Goal: Contribute content

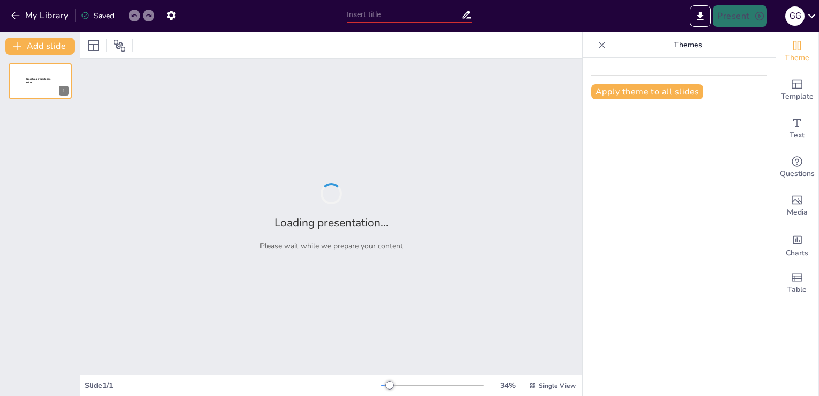
type input "MICROORGANISMOS ENTERICOS GRAM NEGATIVOS"
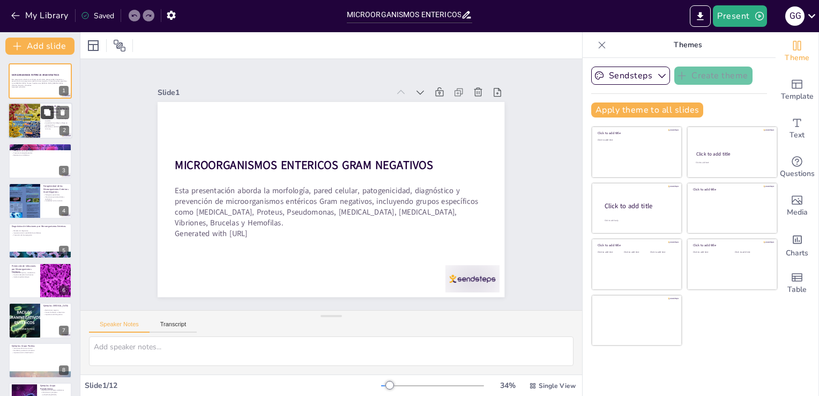
click at [47, 117] on button at bounding box center [47, 112] width 13 height 13
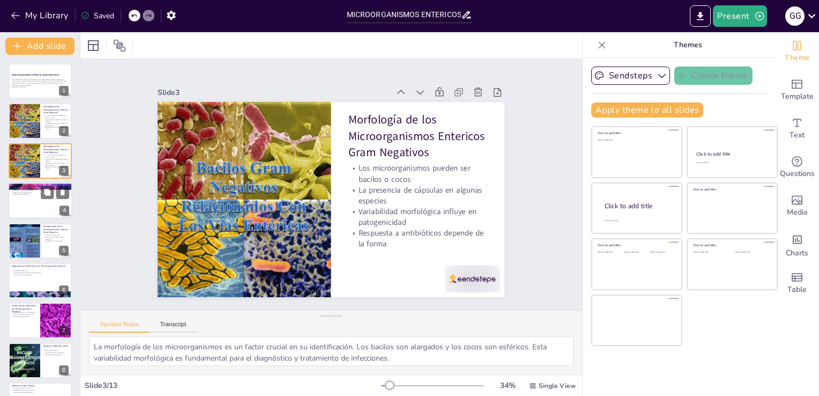
click at [38, 205] on div at bounding box center [40, 200] width 64 height 36
type textarea "La pared celular está formada por peptidoglicano, lo que proporciona rigidez y …"
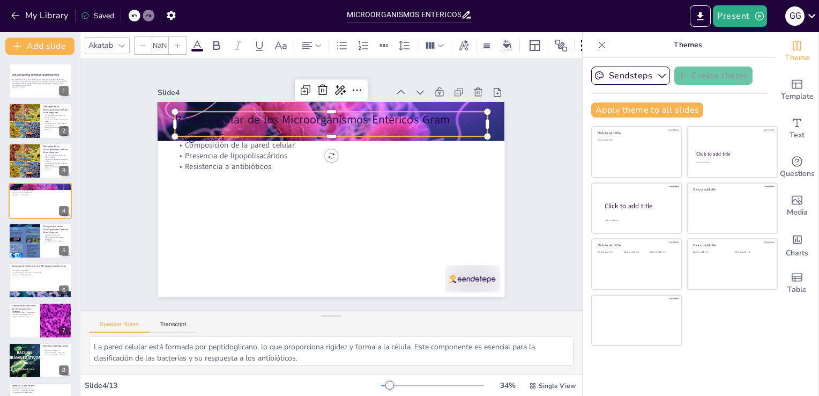
type input "48"
click at [196, 113] on p "Pared Celular de los Microorganismos Entericos Gram Negativos" at bounding box center [331, 128] width 312 height 32
click at [200, 44] on icon at bounding box center [197, 45] width 13 height 13
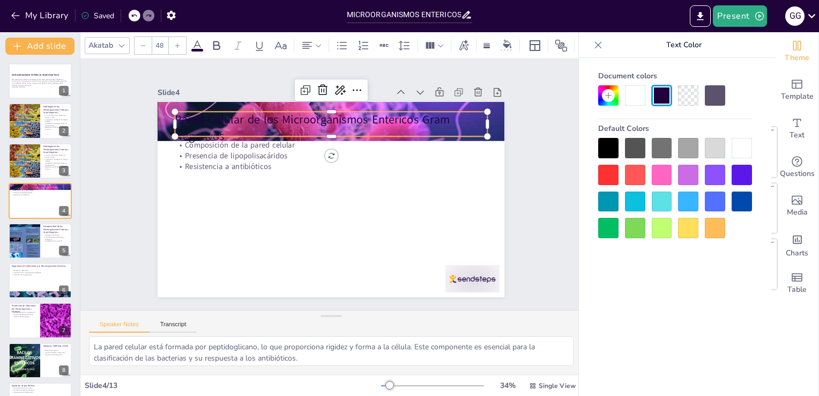
click at [751, 149] on div at bounding box center [742, 148] width 20 height 20
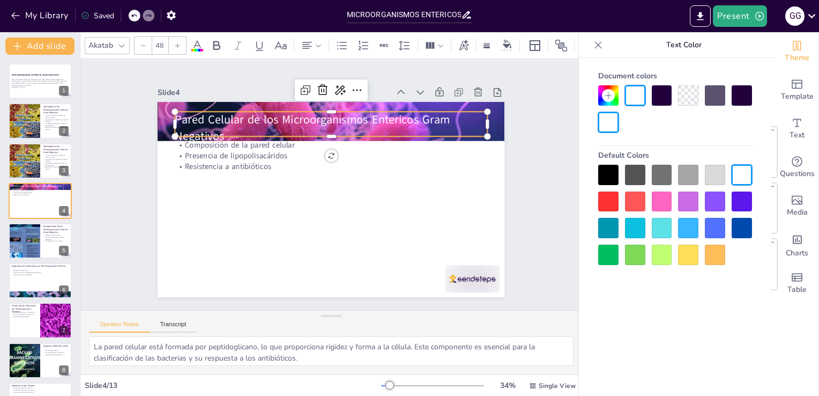
click at [751, 149] on div "Default Colors" at bounding box center [675, 155] width 154 height 19
click at [741, 175] on div at bounding box center [742, 175] width 20 height 20
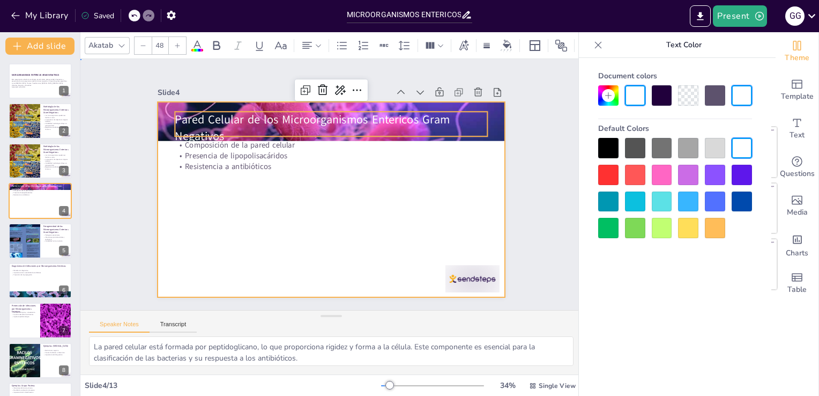
click at [301, 202] on div at bounding box center [330, 199] width 366 height 231
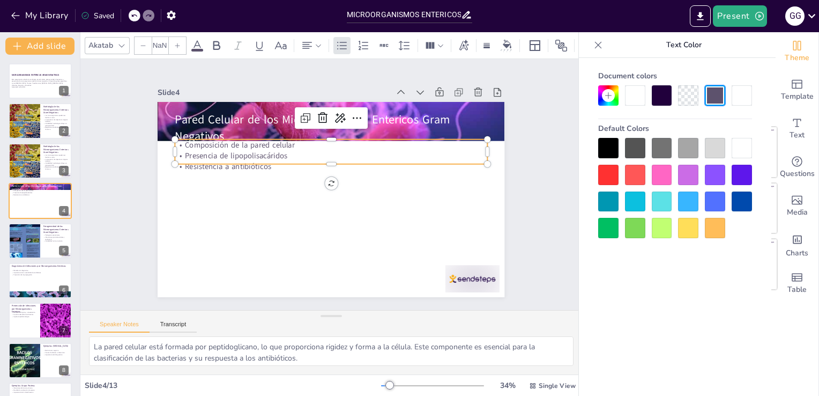
type input "32"
click at [214, 155] on p "Presencia de lipopolisacáridos" at bounding box center [331, 155] width 312 height 11
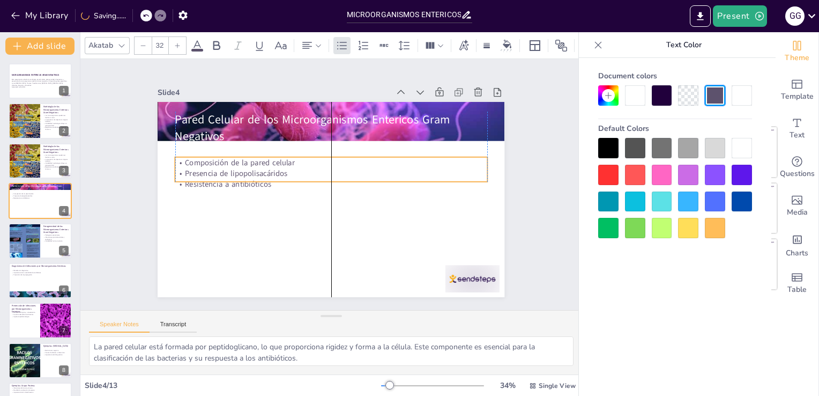
drag, startPoint x: 214, startPoint y: 155, endPoint x: 213, endPoint y: 175, distance: 19.3
click at [213, 175] on p "Presencia de lipopolisacáridos" at bounding box center [331, 173] width 312 height 11
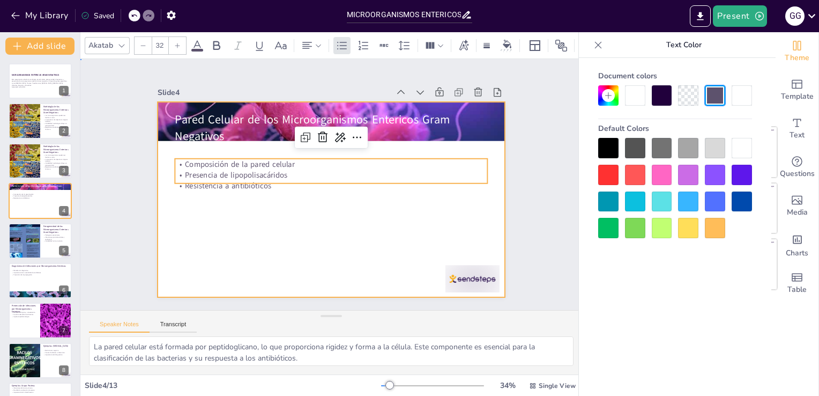
click at [217, 206] on div at bounding box center [326, 199] width 390 height 293
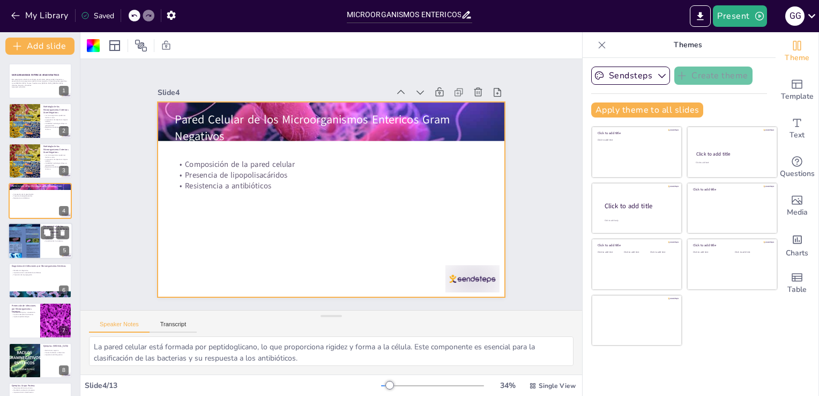
click at [39, 249] on div at bounding box center [24, 240] width 32 height 43
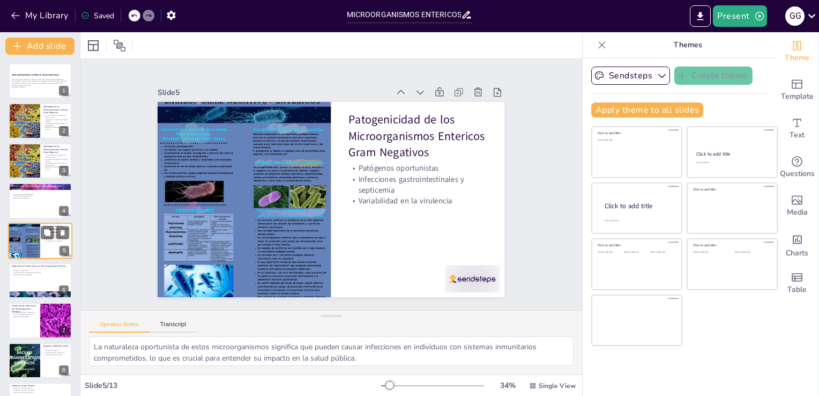
scroll to position [15, 0]
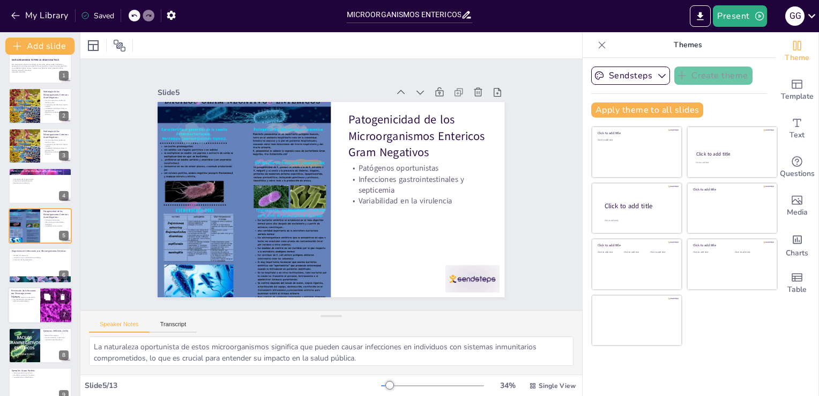
click at [35, 300] on p "Vigilancia epidemiológica" at bounding box center [24, 301] width 26 height 2
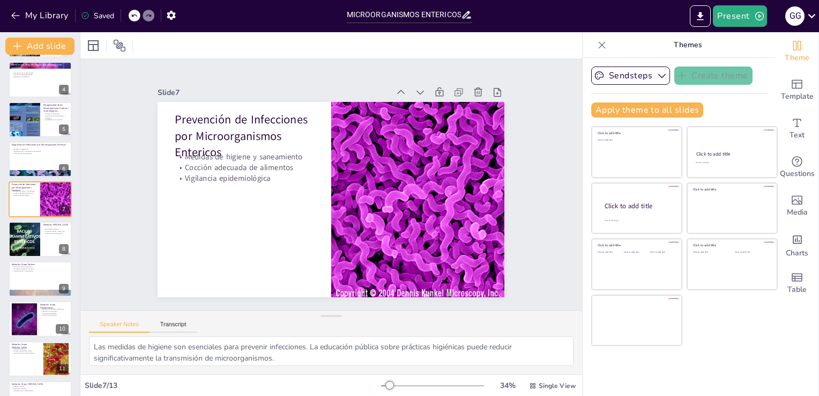
scroll to position [190, 0]
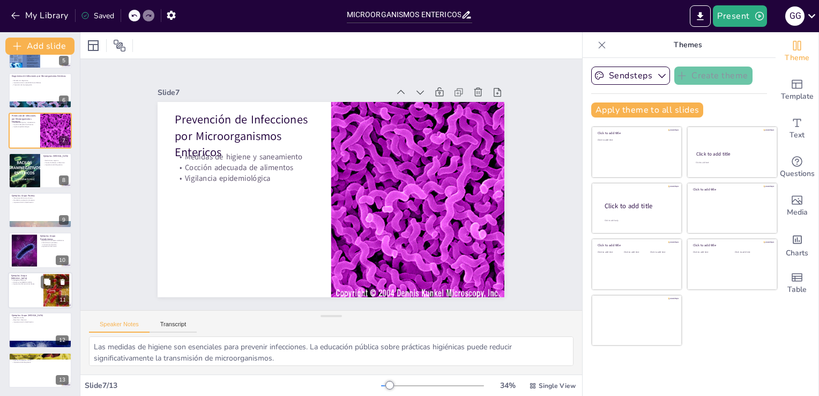
click at [41, 292] on div at bounding box center [40, 290] width 64 height 36
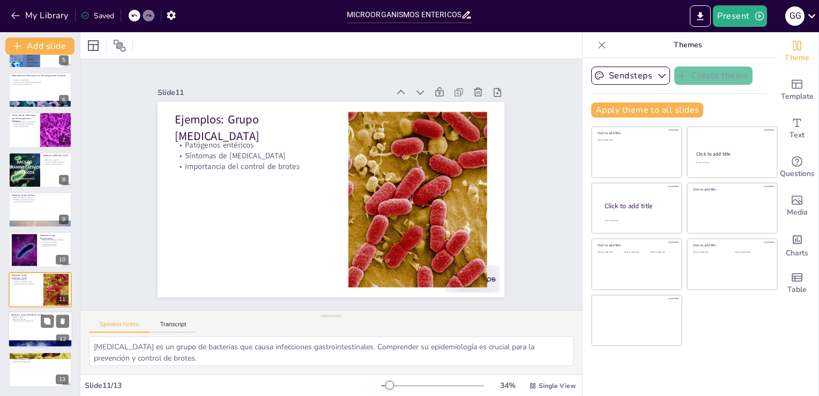
click at [35, 343] on div at bounding box center [40, 344] width 64 height 48
type textarea "[MEDICAL_DATA] es un patógeno importante que causa [MEDICAL_DATA]. La comprensi…"
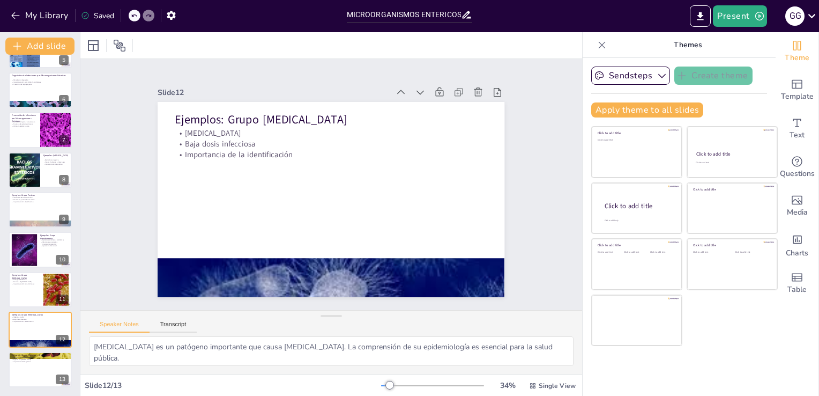
scroll to position [190, 0]
